Goal: Check status: Check status

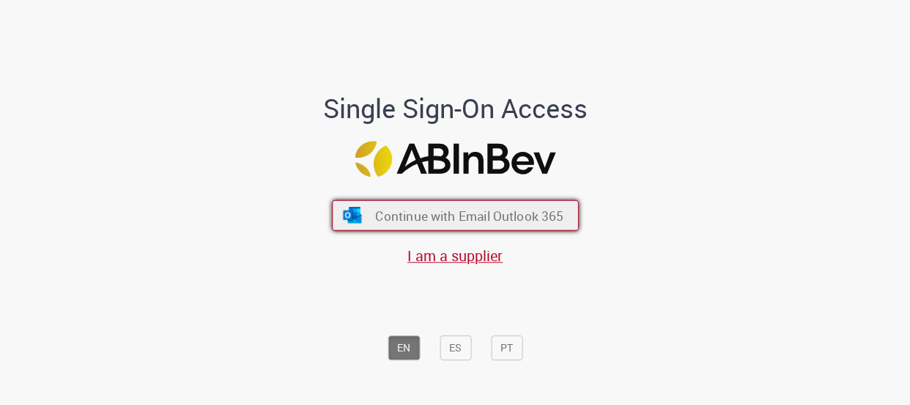
click at [525, 204] on button "Continue with Email Outlook 365" at bounding box center [455, 215] width 247 height 31
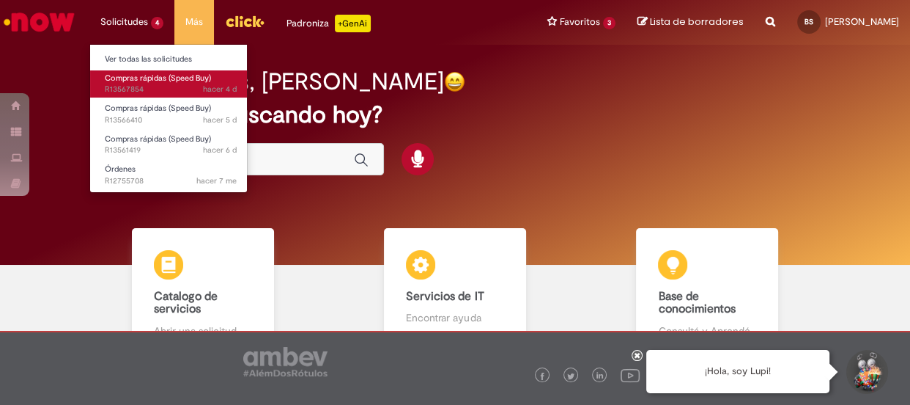
click at [141, 75] on span "Compras rápidas (Speed Buy)" at bounding box center [158, 78] width 106 height 11
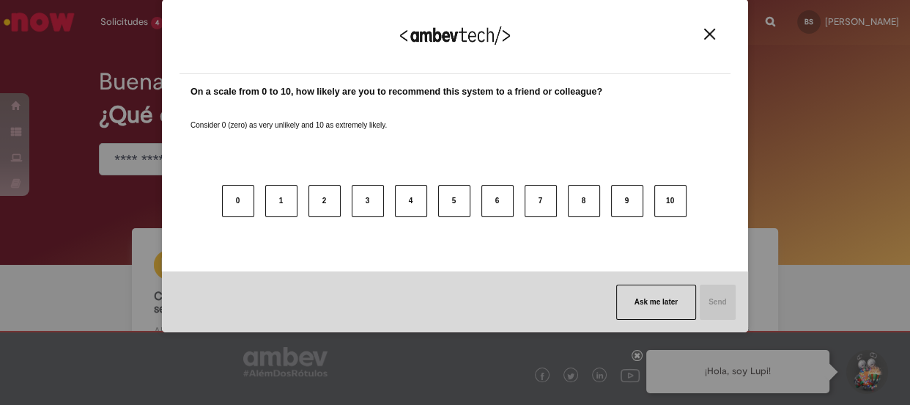
click at [717, 39] on button "Close" at bounding box center [710, 34] width 20 height 12
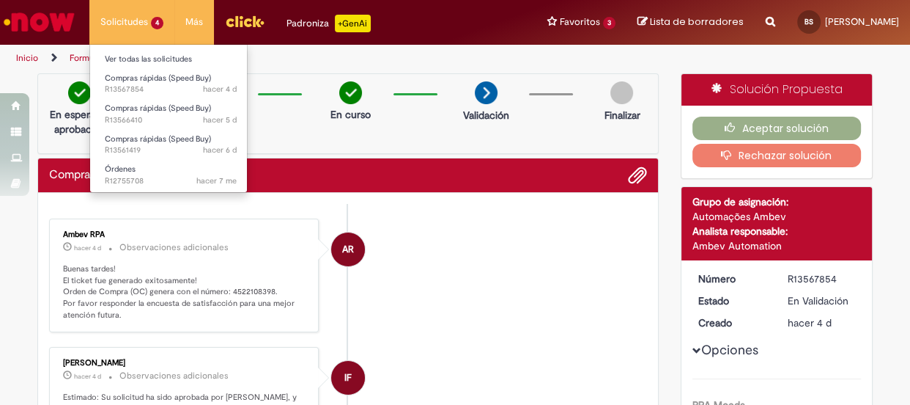
click at [160, 98] on li "Compras rápidas (Speed Buy) hacer 5 d hacer 5 días R13566410" at bounding box center [170, 112] width 161 height 30
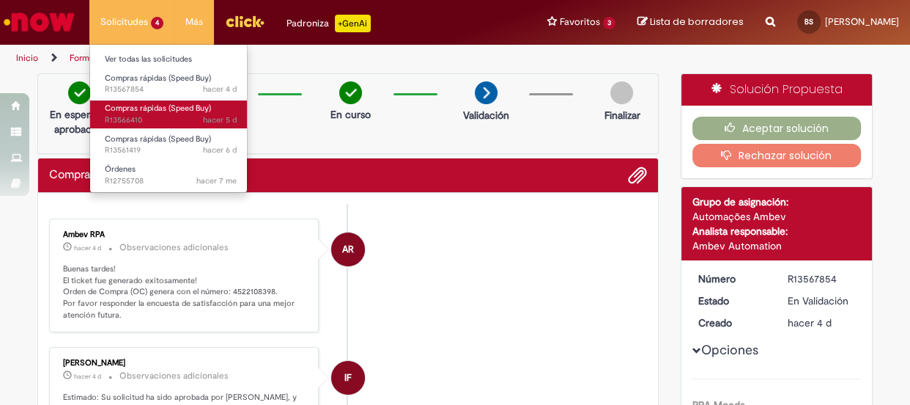
click at [160, 108] on span "Compras rápidas (Speed Buy)" at bounding box center [158, 108] width 106 height 11
click at [168, 108] on span "Compras rápidas (Speed Buy)" at bounding box center [158, 108] width 106 height 11
click at [179, 117] on span "hacer 5 d hacer 5 días R13566410" at bounding box center [171, 120] width 132 height 12
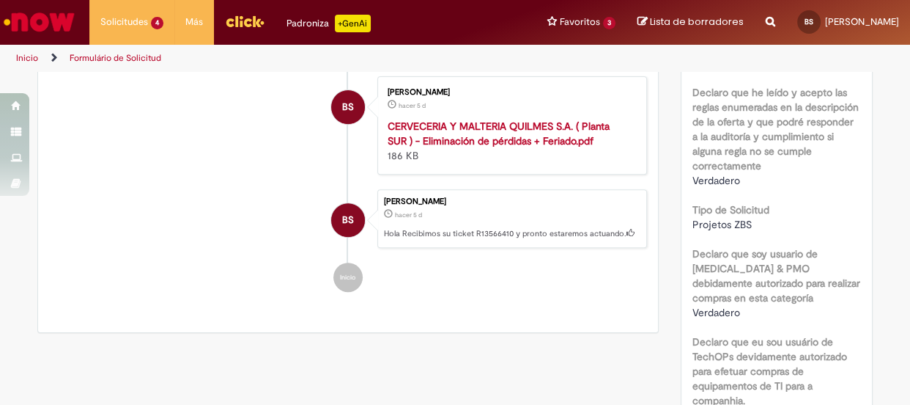
scroll to position [550, 0]
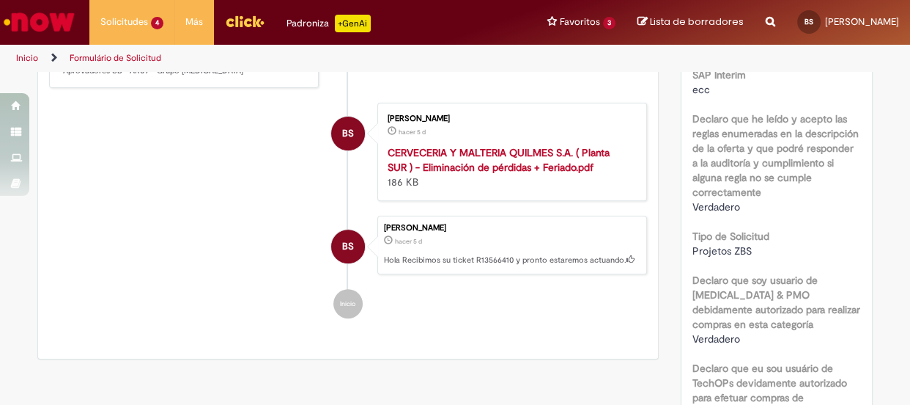
click at [462, 174] on strong "CERVECERIA Y MALTERIA QUILMES S.A. ( Planta SUR ) - Eliminación de pérdidas + F…" at bounding box center [499, 160] width 222 height 28
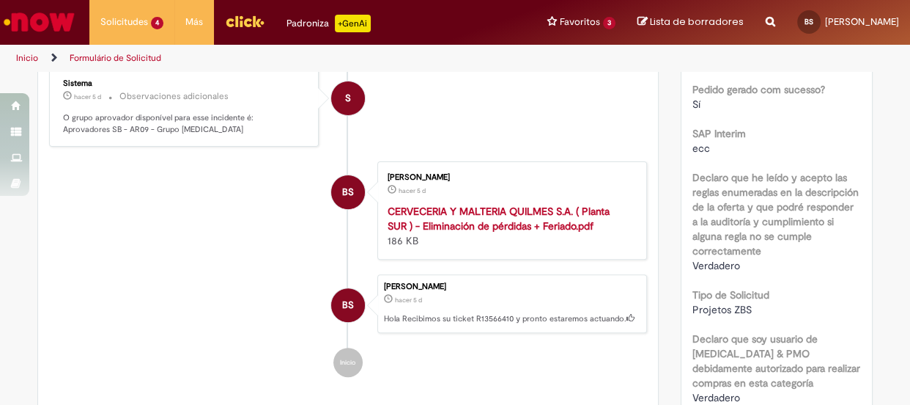
scroll to position [217, 0]
